Goal: Communication & Community: Answer question/provide support

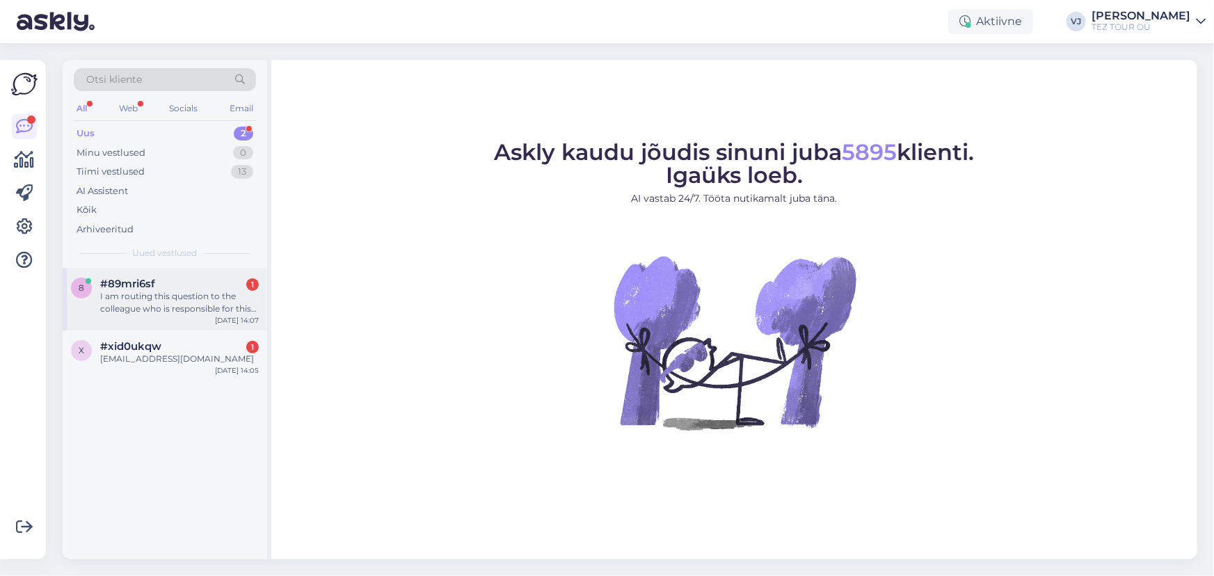
click at [138, 289] on span "#89mri6sf" at bounding box center [127, 284] width 55 height 13
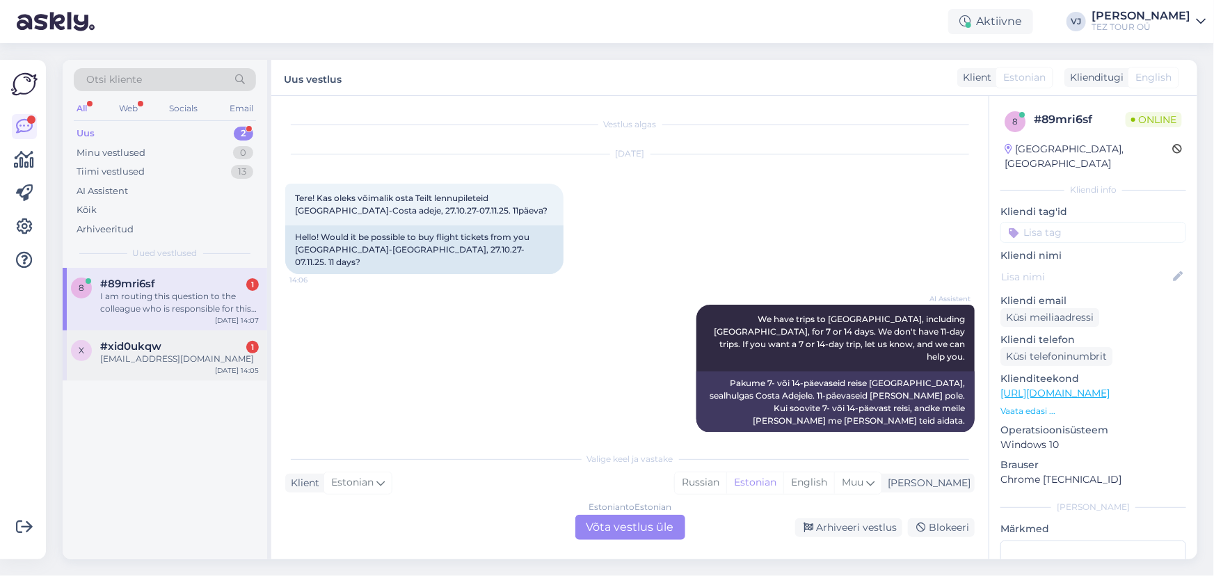
click at [187, 358] on div "[EMAIL_ADDRESS][DOMAIN_NAME]" at bounding box center [179, 359] width 159 height 13
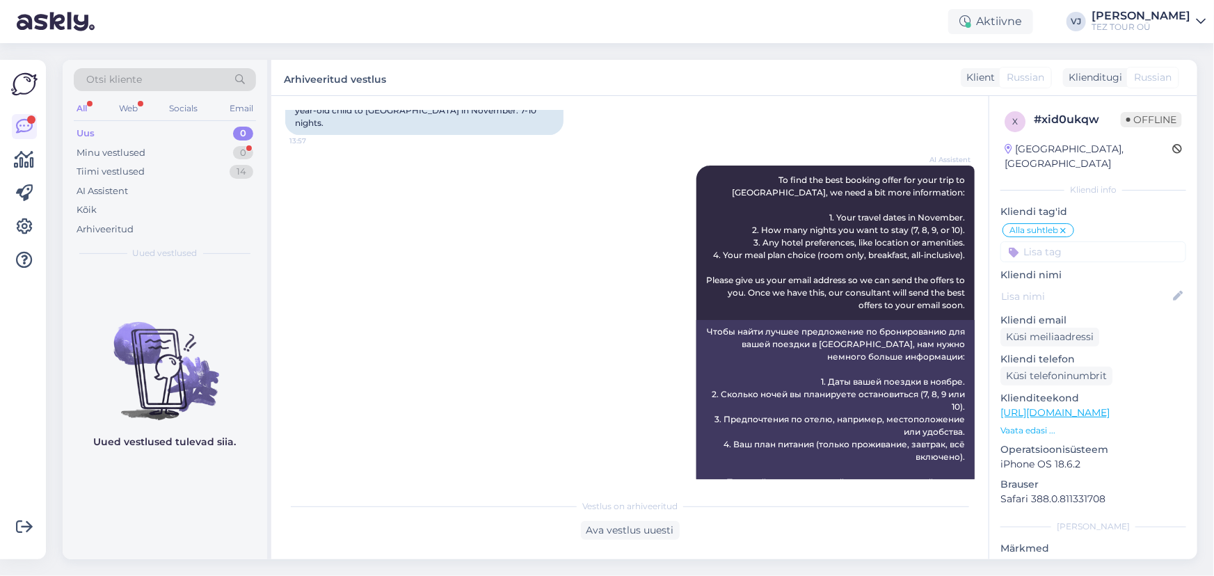
scroll to position [397, 0]
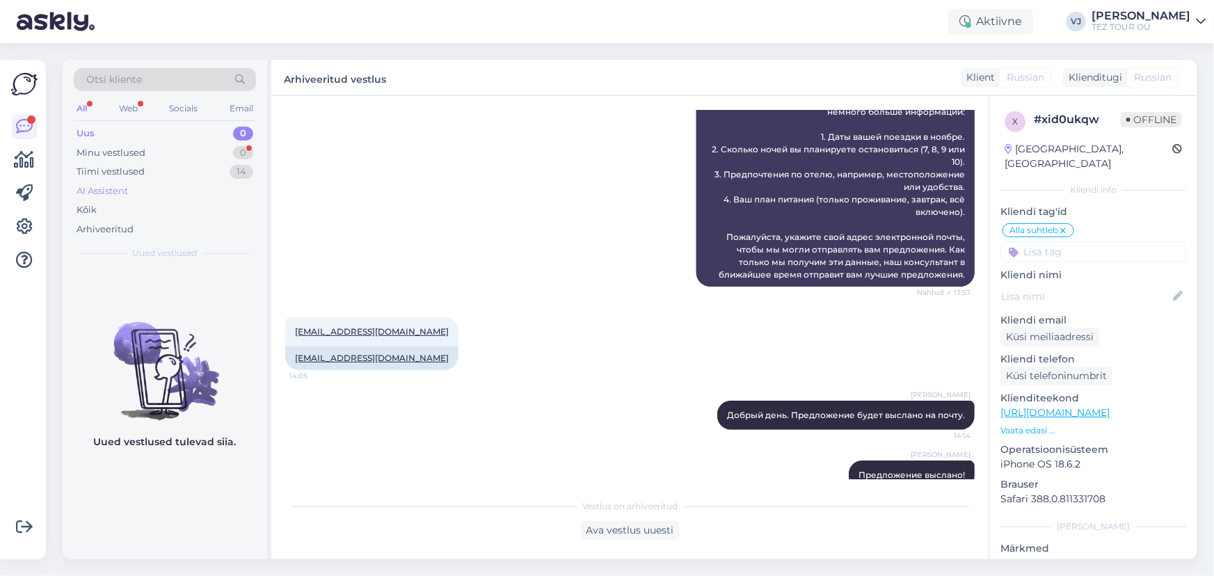
click at [164, 185] on div "AI Assistent" at bounding box center [165, 191] width 182 height 19
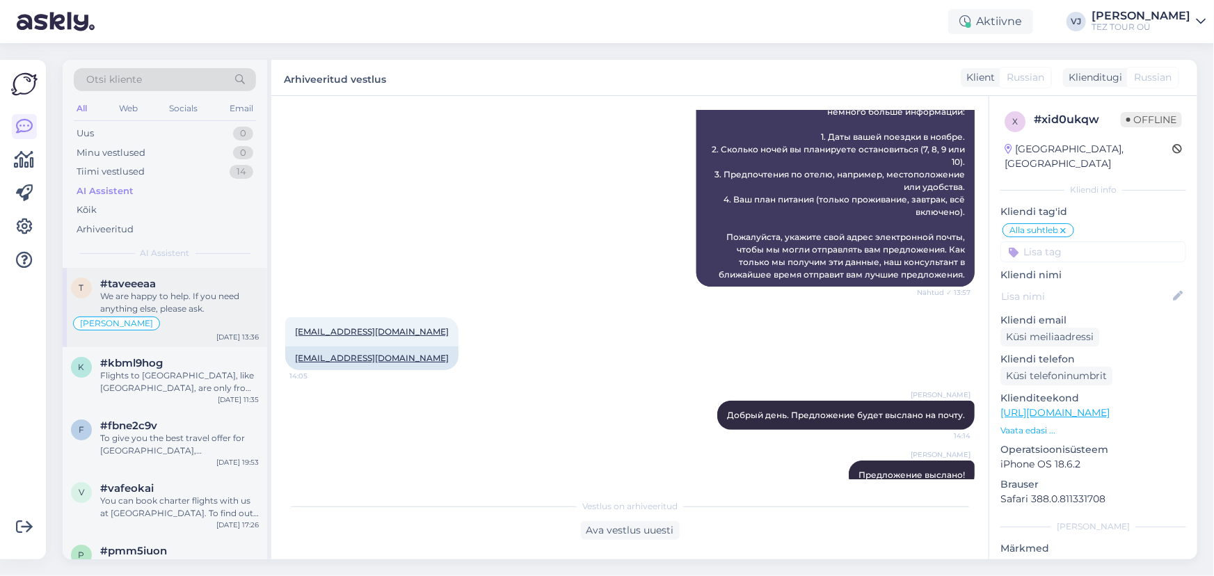
click at [177, 296] on div "We are happy to help. If you need anything else, please ask." at bounding box center [179, 302] width 159 height 25
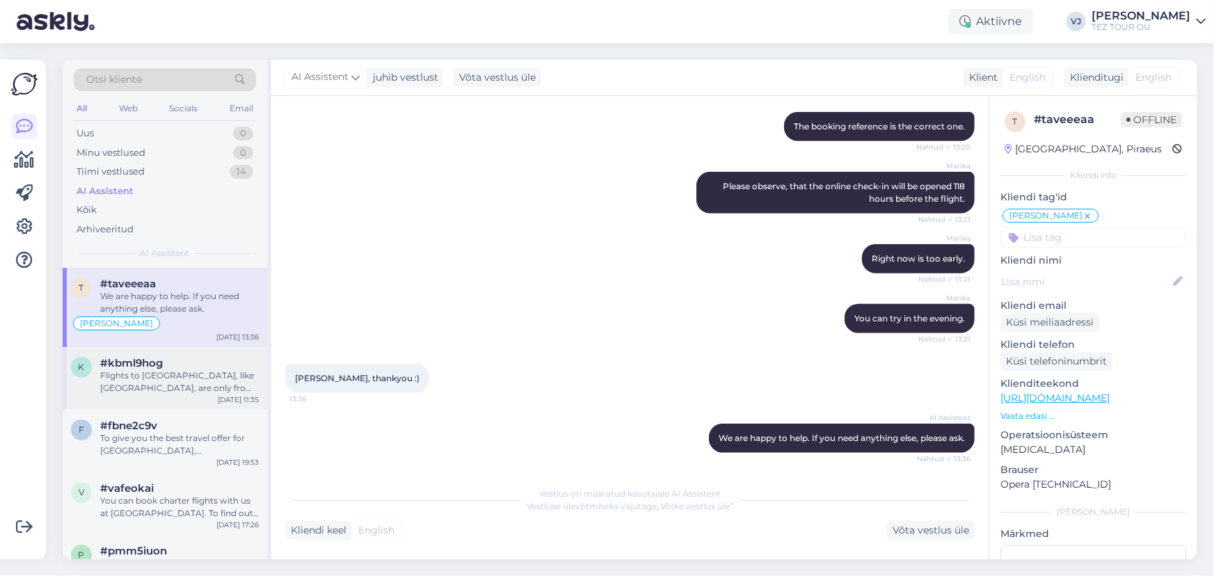
click at [186, 365] on div "#kbml9hog" at bounding box center [179, 363] width 159 height 13
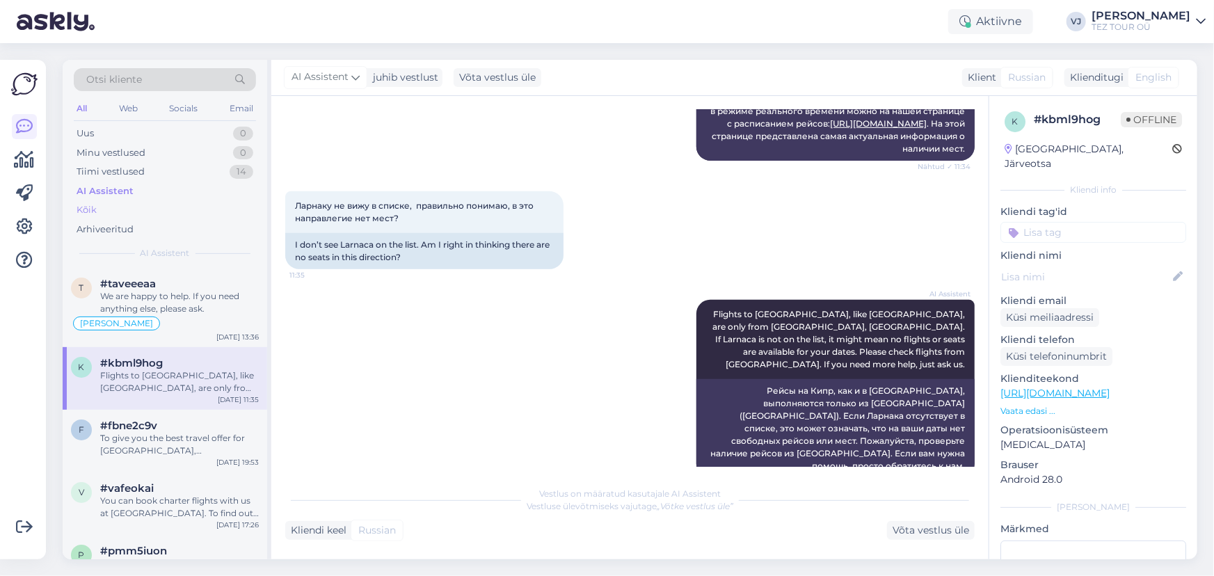
click at [165, 207] on div "Kõik" at bounding box center [165, 209] width 182 height 19
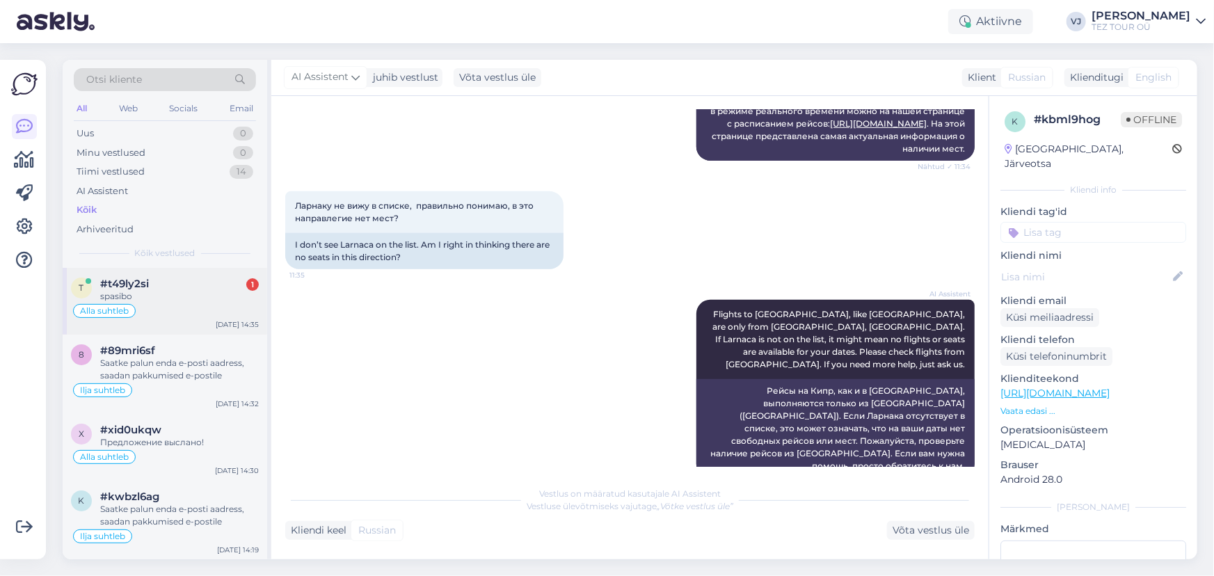
click at [166, 312] on div "Alla suhtleb" at bounding box center [165, 311] width 188 height 17
